Goal: Navigation & Orientation: Go to known website

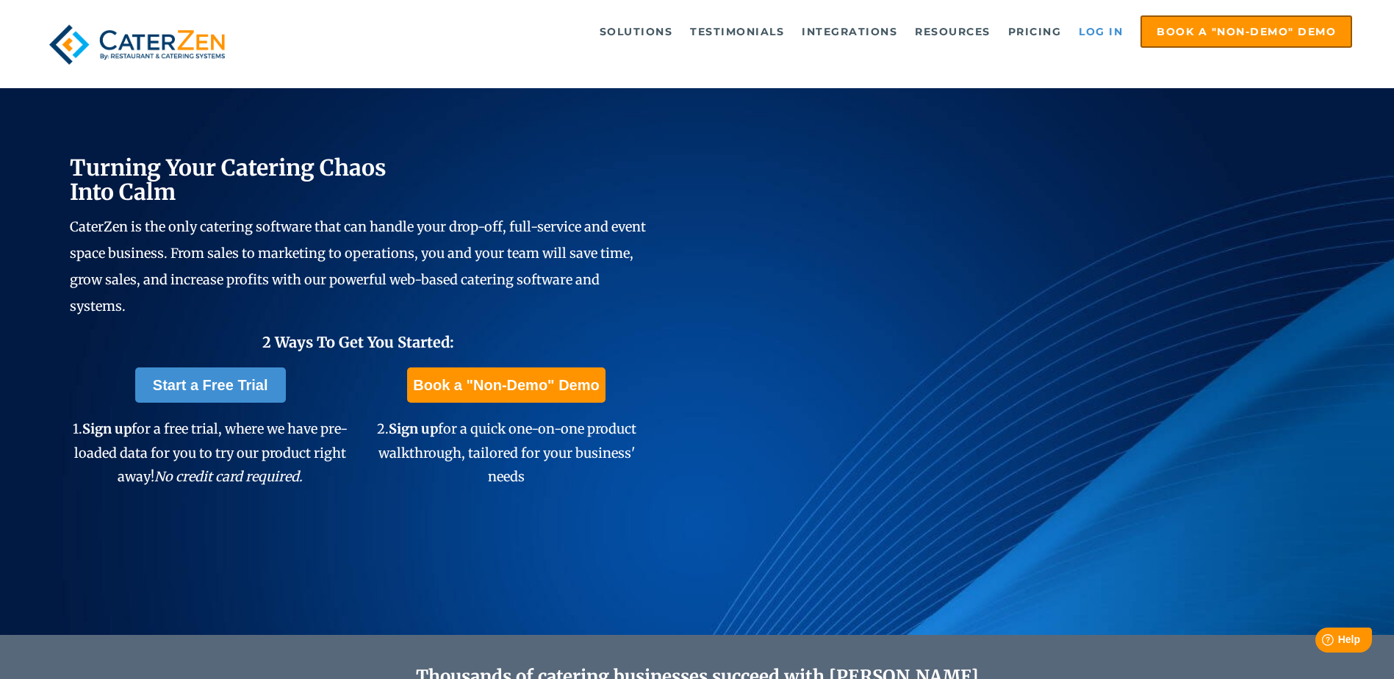
click at [1096, 31] on link "Log in" at bounding box center [1101, 31] width 59 height 29
click at [1095, 35] on link "Log in" at bounding box center [1101, 31] width 59 height 29
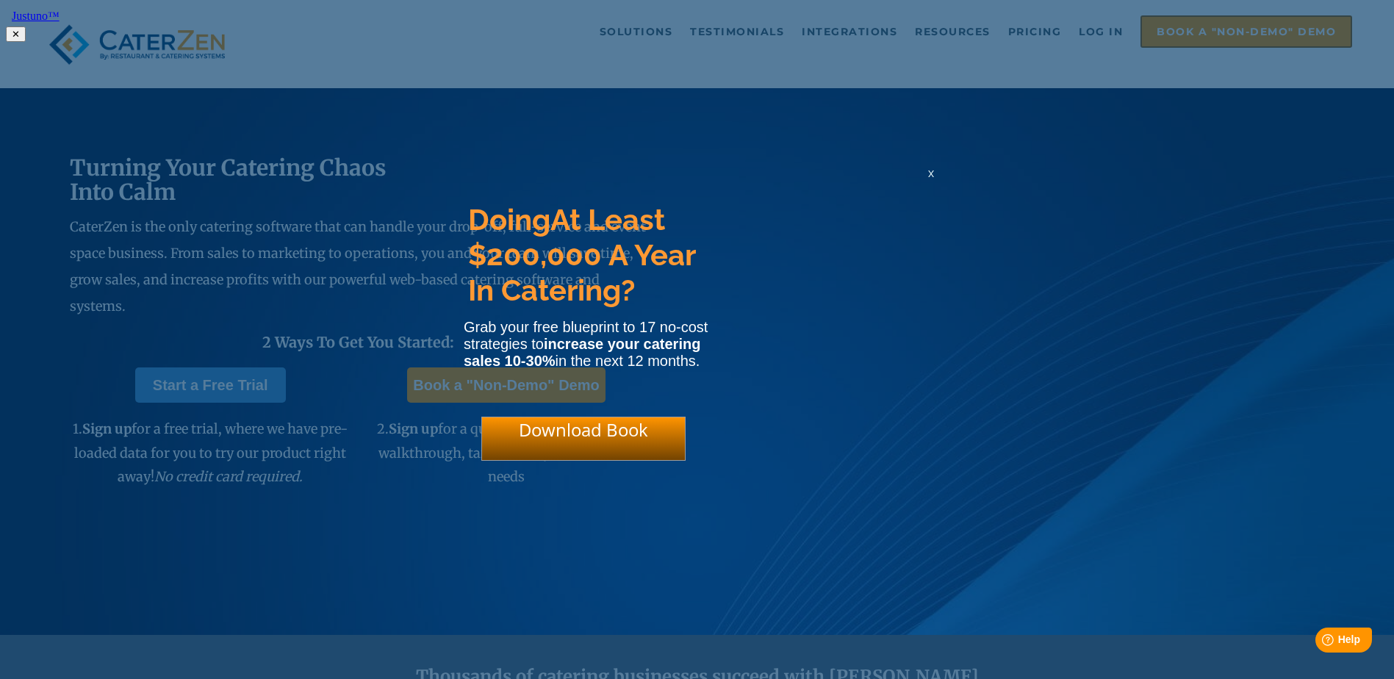
click at [925, 180] on div "x" at bounding box center [932, 173] width 24 height 14
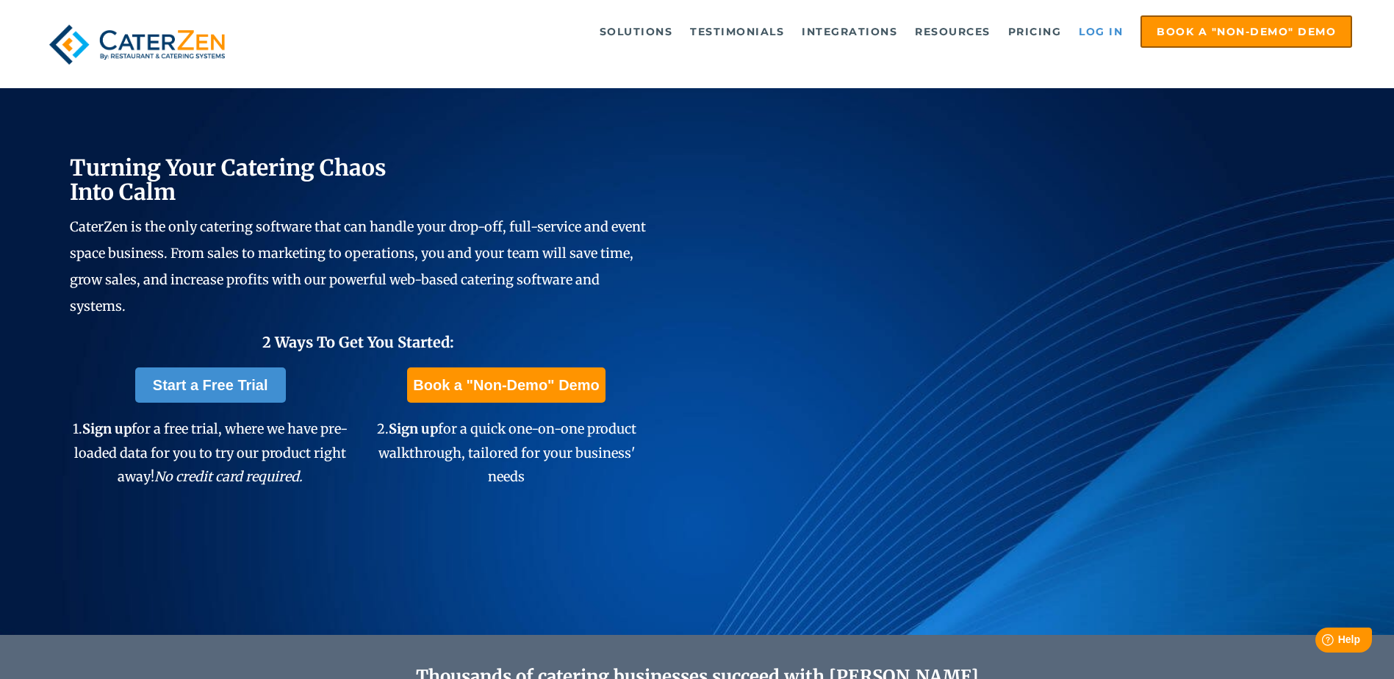
click at [1094, 27] on link "Log in" at bounding box center [1101, 31] width 59 height 29
click at [1093, 30] on link "Log in" at bounding box center [1101, 31] width 59 height 29
click at [1103, 35] on link "Log in" at bounding box center [1101, 31] width 59 height 29
